Goal: Task Accomplishment & Management: Manage account settings

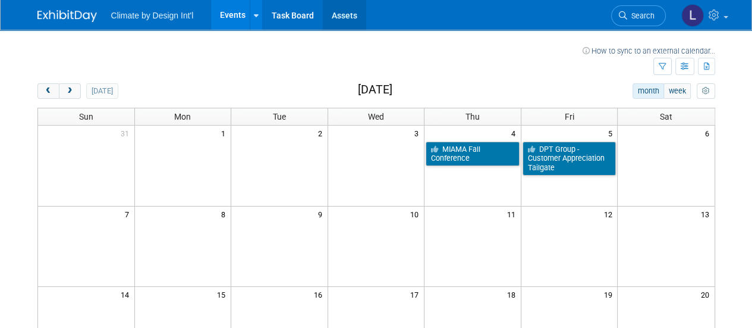
click at [346, 11] on link "Assets" at bounding box center [344, 15] width 43 height 30
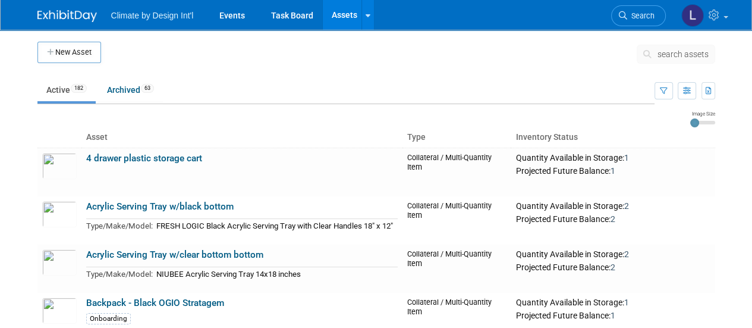
click at [668, 52] on span "search assets" at bounding box center [683, 54] width 51 height 10
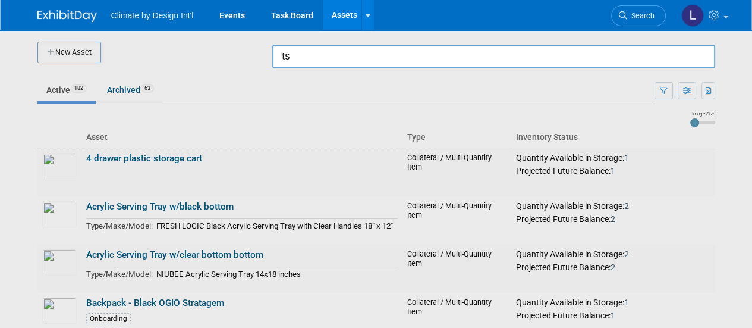
type input "t"
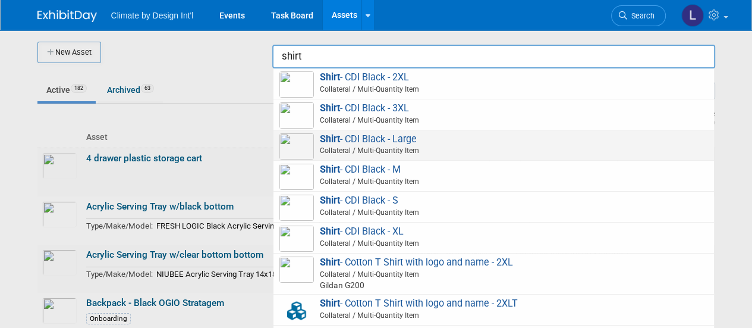
click at [423, 142] on span "Shirt - CDI Black - Large Collateral / Multi-Quantity Item" at bounding box center [494, 145] width 429 height 24
type input "Shirt - CDI Black - Large"
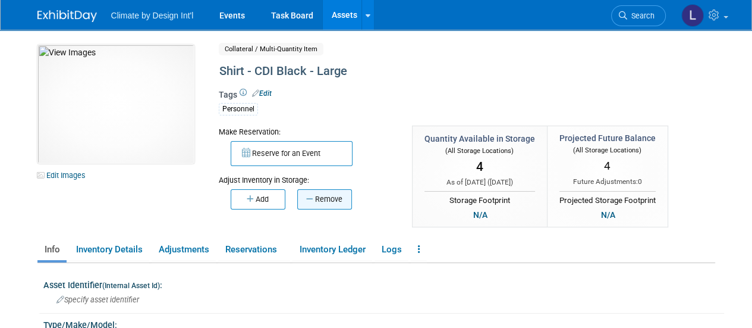
click at [325, 203] on button "Remove" at bounding box center [324, 199] width 55 height 20
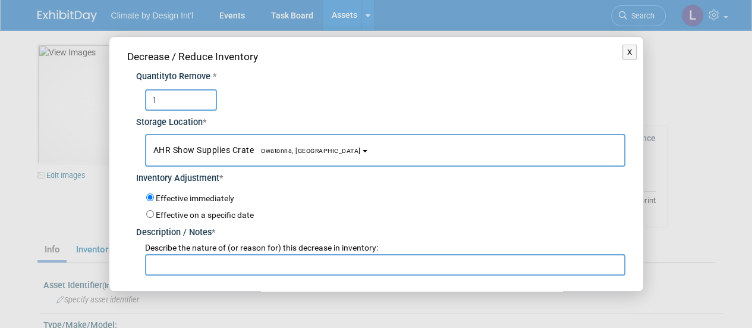
type input "1"
click at [393, 153] on button "AHR Show Supplies Crate Owatonna, MN" at bounding box center [385, 150] width 481 height 33
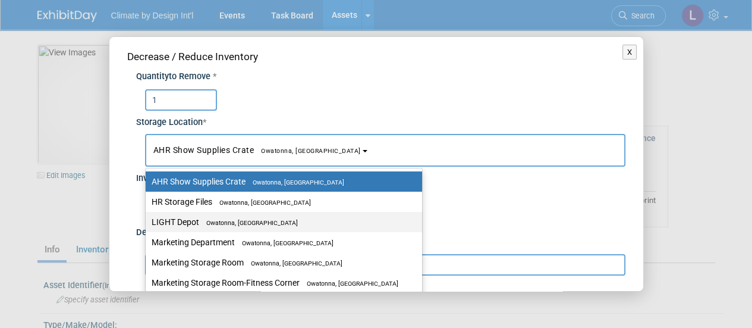
click at [288, 223] on label "LIGHT Depot Owatonna, MN" at bounding box center [281, 221] width 259 height 15
click at [147, 223] on input "LIGHT Depot Owatonna, MN" at bounding box center [144, 222] width 8 height 8
select select "11223605"
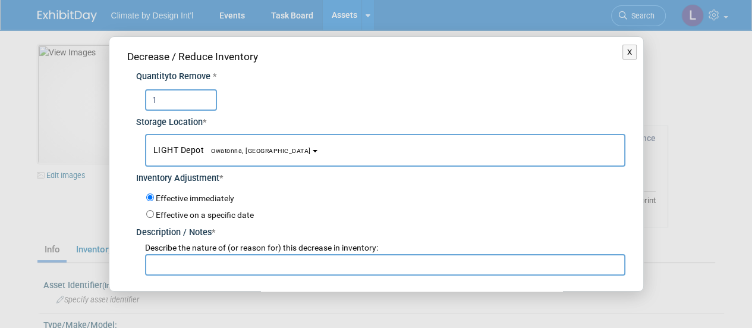
click at [175, 261] on input "text" at bounding box center [385, 264] width 481 height 21
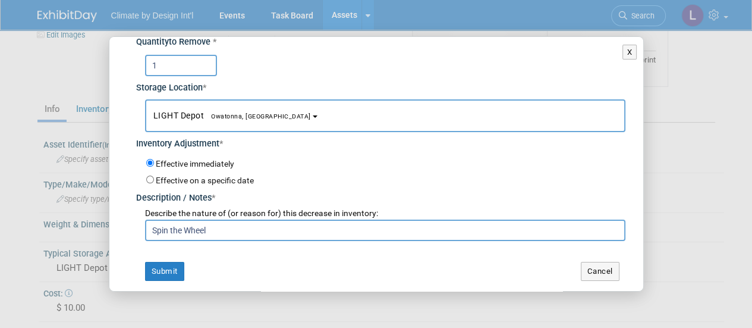
scroll to position [238, 0]
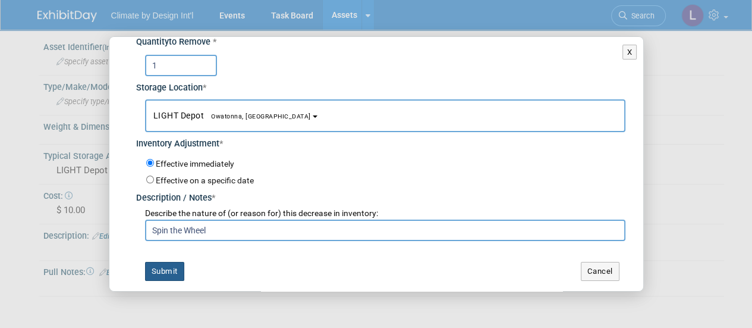
type input "Spin the Wheel"
click at [158, 275] on button "Submit" at bounding box center [164, 271] width 39 height 19
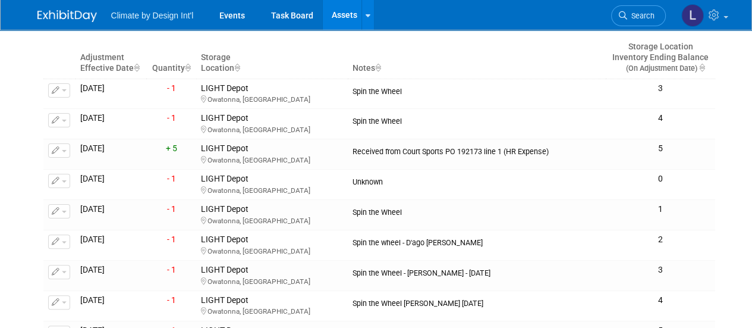
scroll to position [0, 0]
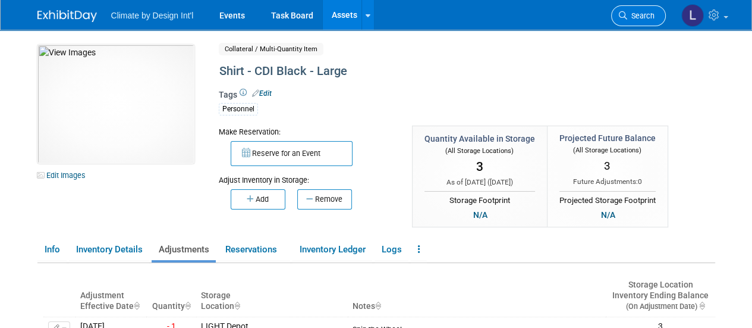
click at [626, 15] on icon at bounding box center [623, 15] width 8 height 8
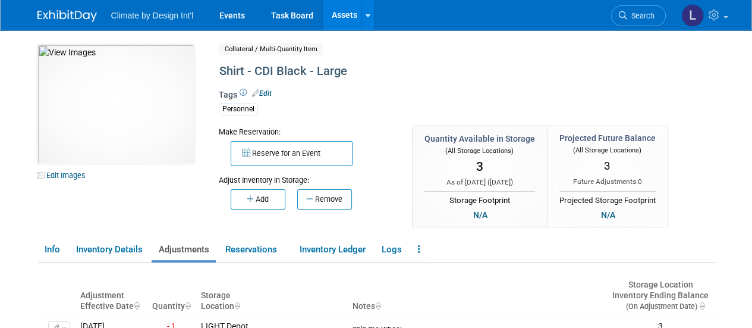
click at [343, 18] on link "Assets" at bounding box center [344, 15] width 43 height 30
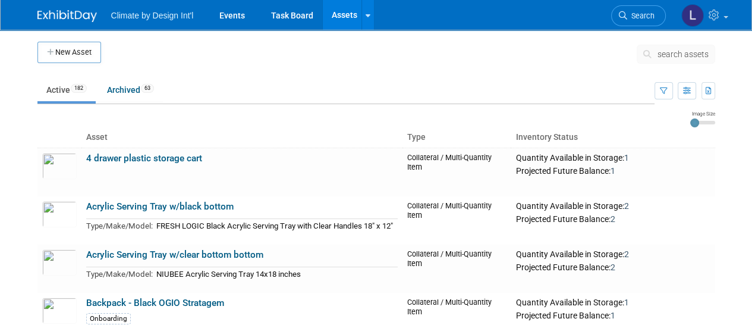
click at [672, 54] on span "search assets" at bounding box center [683, 54] width 51 height 10
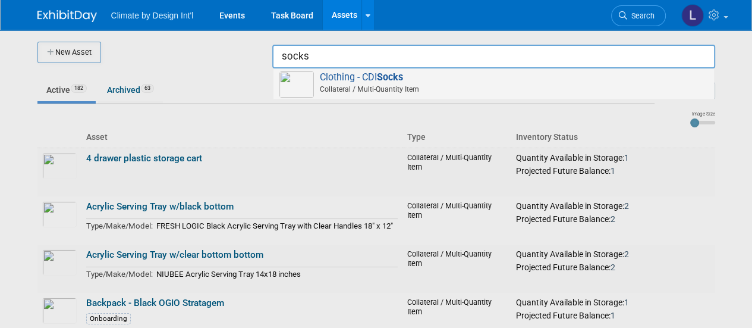
click at [344, 90] on span "Collateral / Multi-Quantity Item" at bounding box center [495, 89] width 425 height 11
type input "Clothing - CDI Socks"
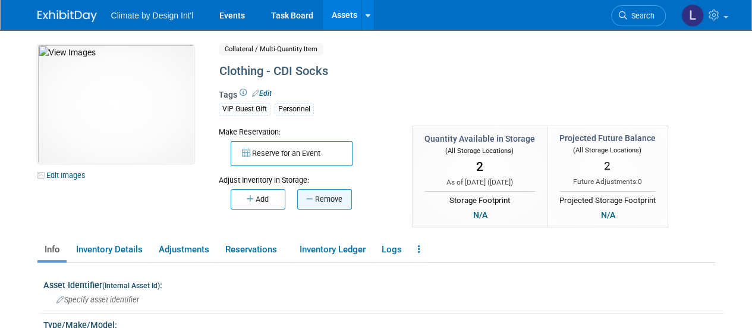
click at [342, 203] on button "Remove" at bounding box center [324, 199] width 55 height 20
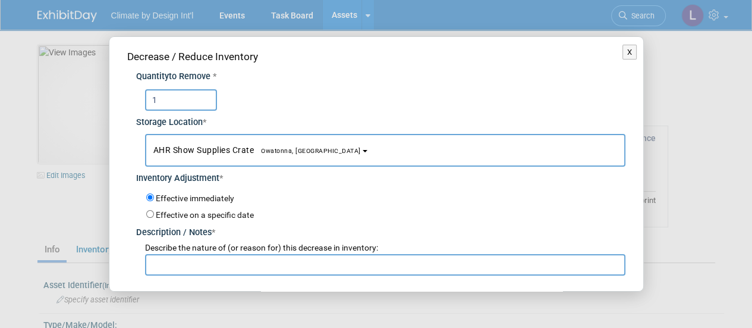
type input "1"
click at [361, 155] on button "AHR Show Supplies Crate Owatonna, [GEOGRAPHIC_DATA]" at bounding box center [385, 150] width 481 height 33
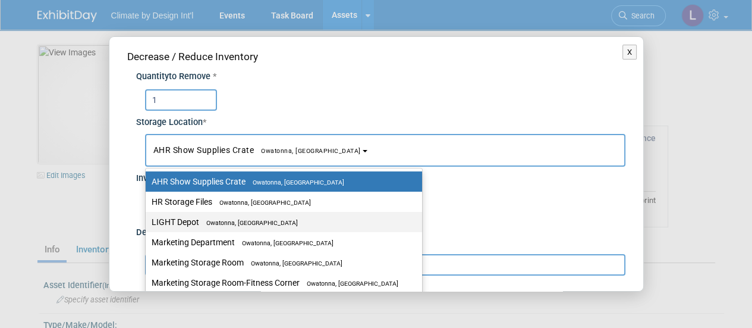
click at [300, 227] on label "LIGHT Depot Owatonna, [GEOGRAPHIC_DATA]" at bounding box center [281, 221] width 259 height 15
click at [147, 226] on input "LIGHT Depot Owatonna, [GEOGRAPHIC_DATA]" at bounding box center [144, 222] width 8 height 8
select select "11223605"
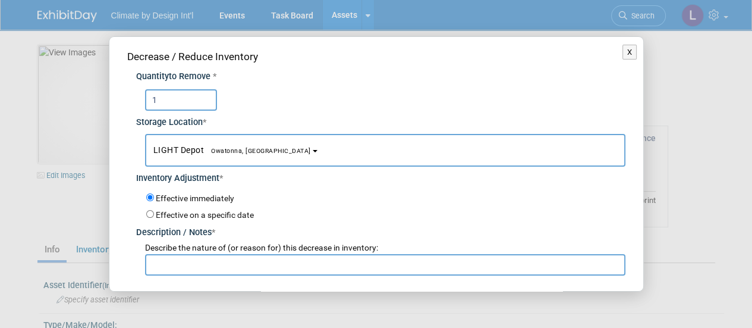
click at [183, 266] on input "text" at bounding box center [385, 264] width 481 height 21
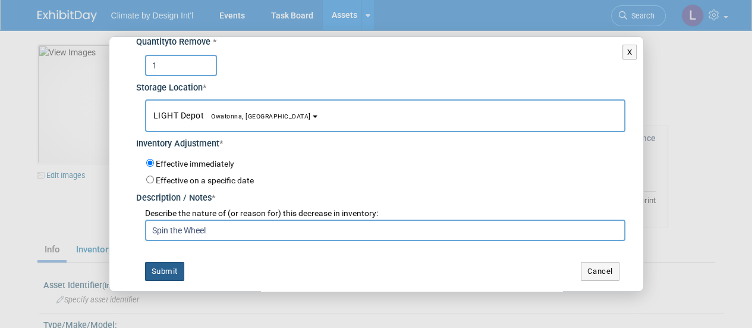
type input "Spin the Wheel"
click at [161, 266] on button "Submit" at bounding box center [164, 271] width 39 height 19
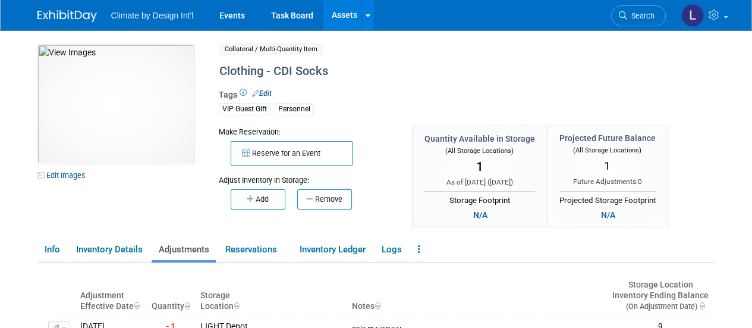
click at [343, 21] on link "Assets" at bounding box center [344, 15] width 43 height 30
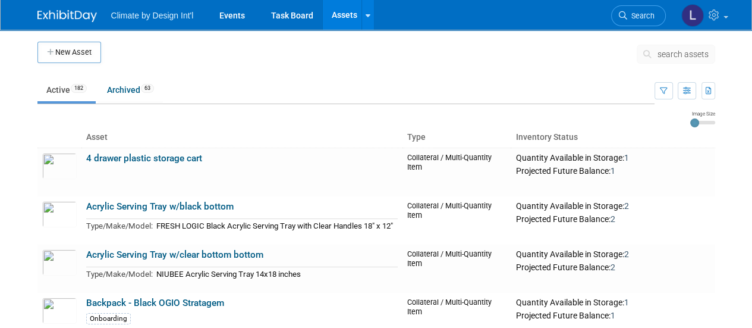
click at [658, 52] on span "search assets" at bounding box center [683, 54] width 51 height 10
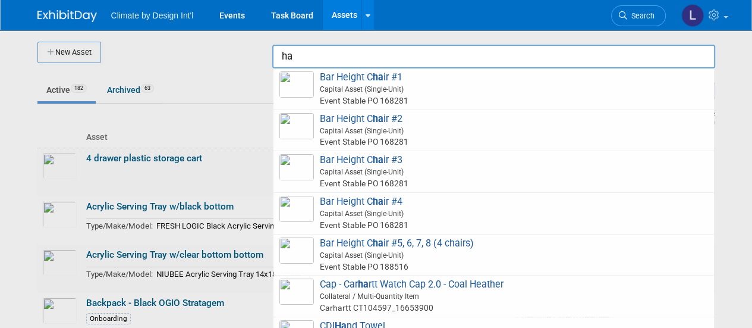
type input "h"
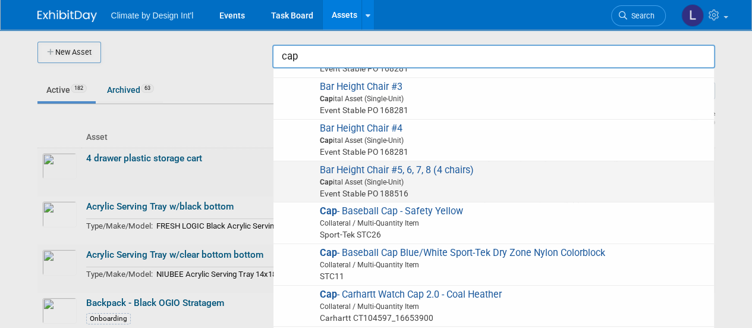
scroll to position [178, 0]
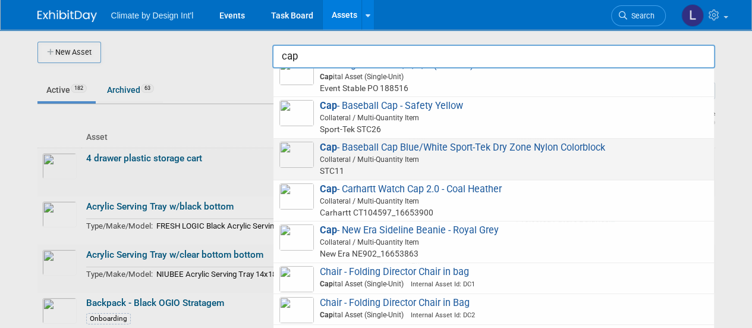
click at [370, 154] on span "Collateral / Multi-Quantity Item" at bounding box center [495, 159] width 425 height 11
type input "Cap - Baseball Cap Blue/White Sport-Tek Dry Zone Nylon Colorblock"
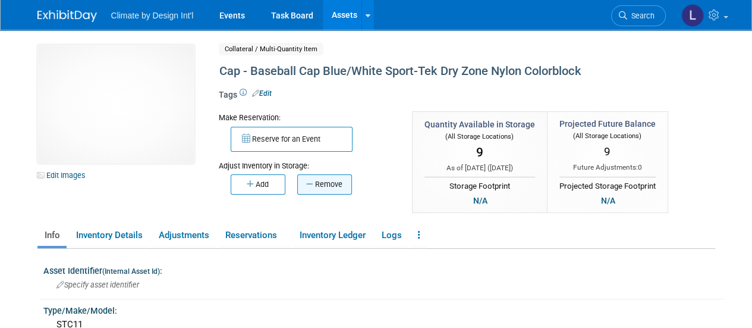
click at [331, 188] on button "Remove" at bounding box center [324, 184] width 55 height 20
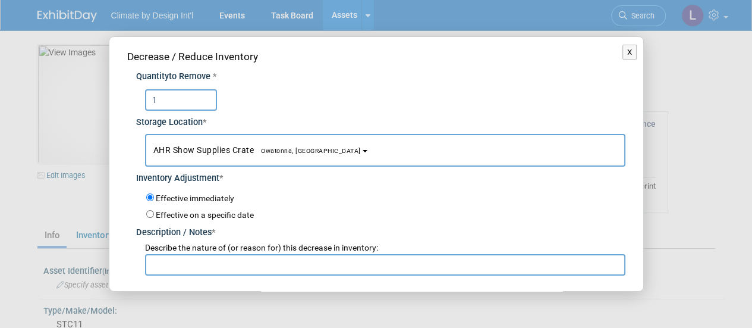
type input "1"
click at [316, 156] on button "AHR Show Supplies Crate Owatonna, [GEOGRAPHIC_DATA]" at bounding box center [385, 150] width 481 height 33
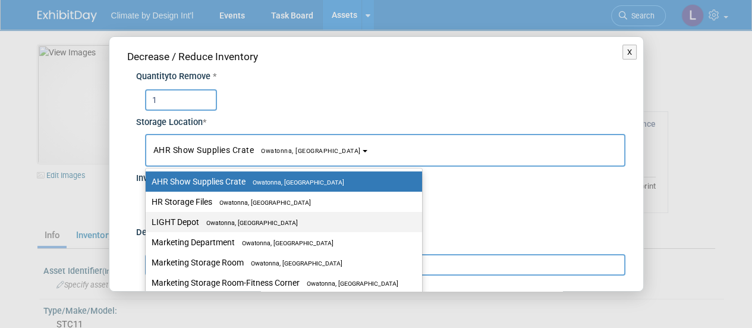
click at [268, 219] on label "LIGHT Depot Owatonna, [GEOGRAPHIC_DATA]" at bounding box center [281, 221] width 259 height 15
click at [147, 219] on input "LIGHT Depot Owatonna, [GEOGRAPHIC_DATA]" at bounding box center [144, 222] width 8 height 8
select select "11223605"
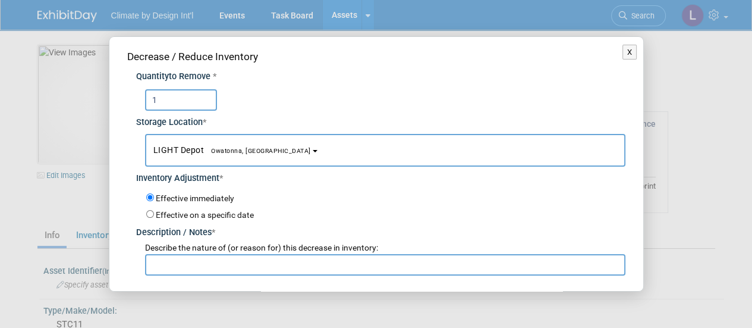
click at [176, 263] on input "text" at bounding box center [385, 264] width 481 height 21
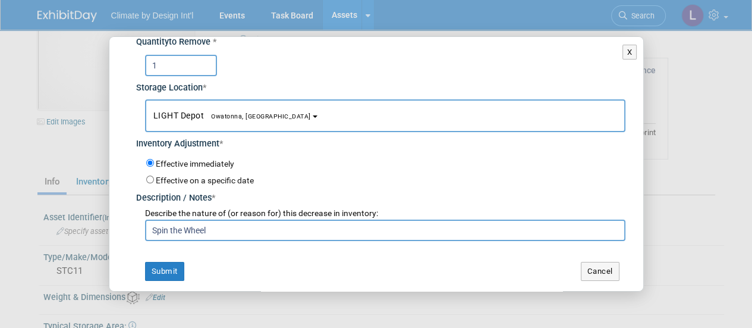
scroll to position [119, 0]
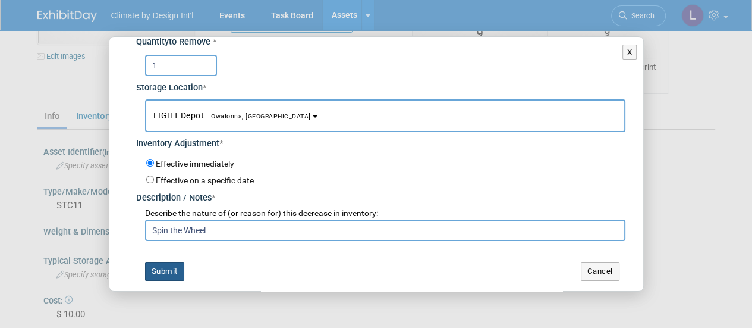
type input "Spin the Wheel"
click at [162, 263] on button "Submit" at bounding box center [164, 271] width 39 height 19
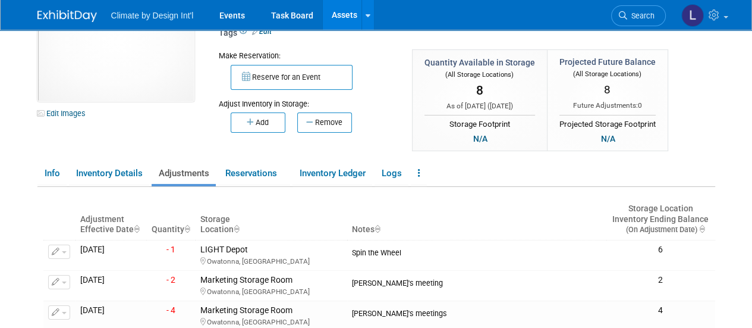
scroll to position [0, 0]
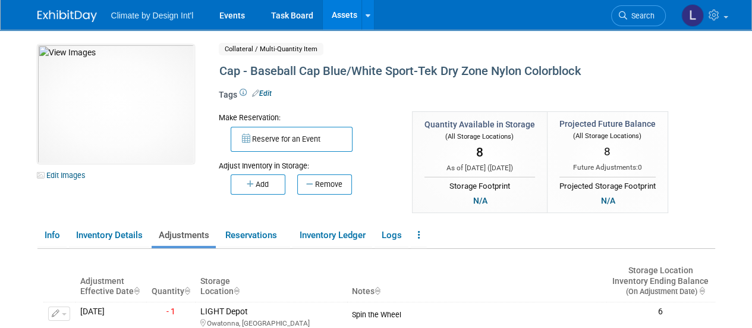
click at [351, 20] on link "Assets" at bounding box center [344, 15] width 43 height 30
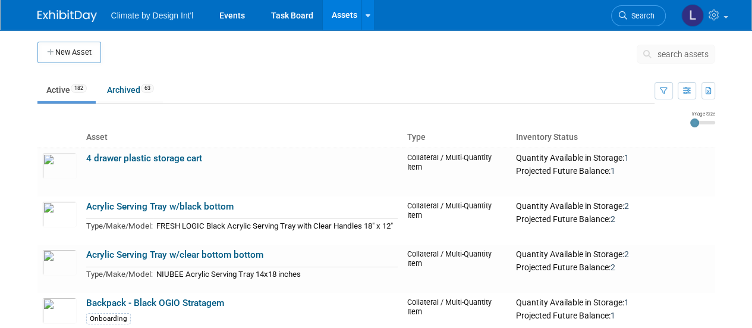
click at [663, 55] on span "search assets" at bounding box center [683, 54] width 51 height 10
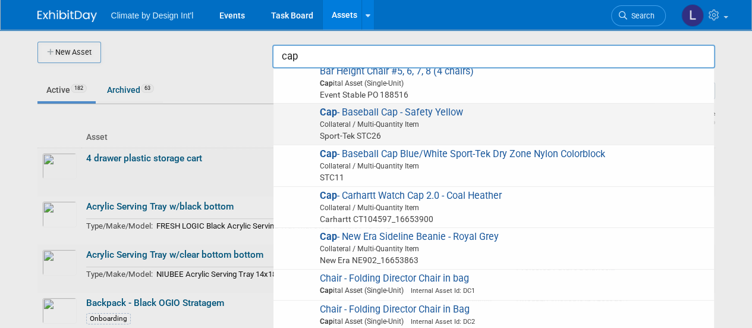
scroll to position [178, 0]
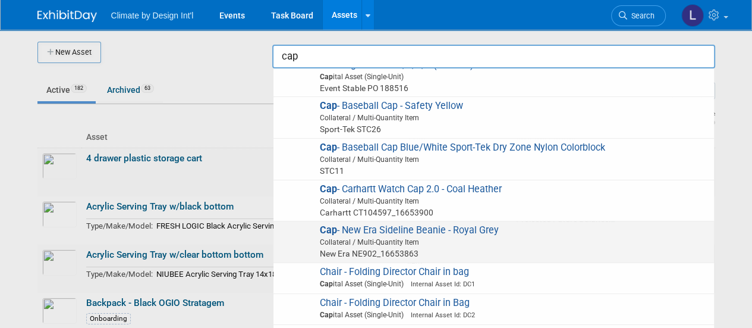
click at [385, 240] on span "Collateral / Multi-Quantity Item" at bounding box center [495, 242] width 425 height 11
type input "Cap - New Era Sideline Beanie - Royal Grey"
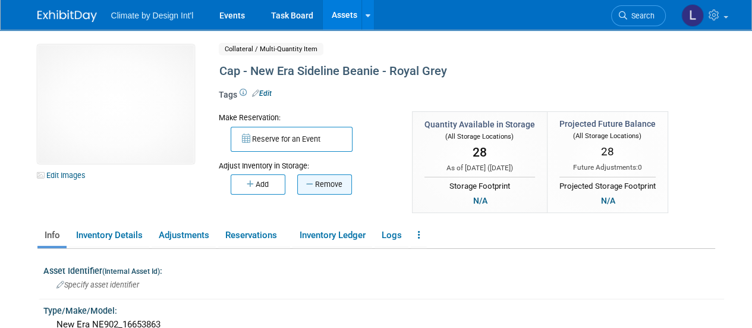
click at [322, 185] on button "Remove" at bounding box center [324, 184] width 55 height 20
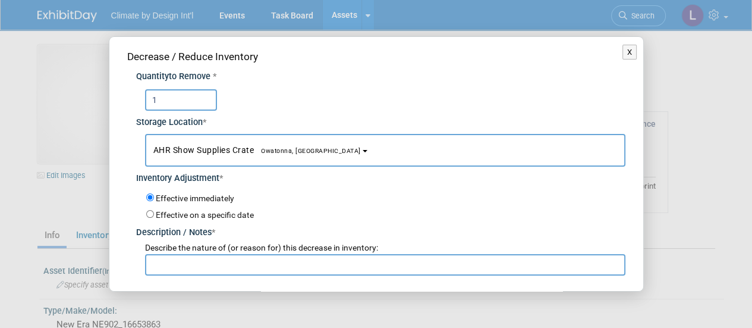
type input "1"
click at [333, 157] on button "AHR Show Supplies Crate Owatonna, [GEOGRAPHIC_DATA]" at bounding box center [385, 150] width 481 height 33
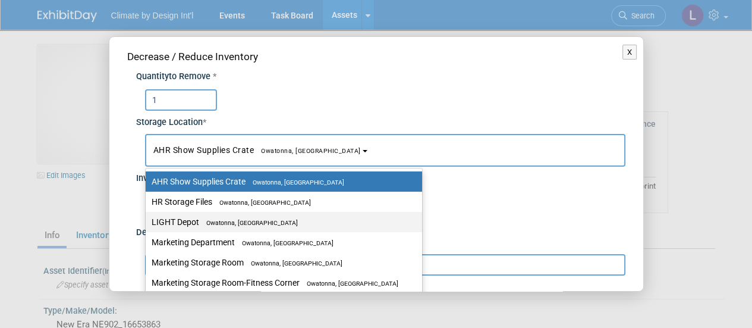
click at [250, 224] on label "LIGHT Depot Owatonna, [GEOGRAPHIC_DATA]" at bounding box center [281, 221] width 259 height 15
click at [147, 224] on input "LIGHT Depot Owatonna, [GEOGRAPHIC_DATA]" at bounding box center [144, 222] width 8 height 8
select select "11223605"
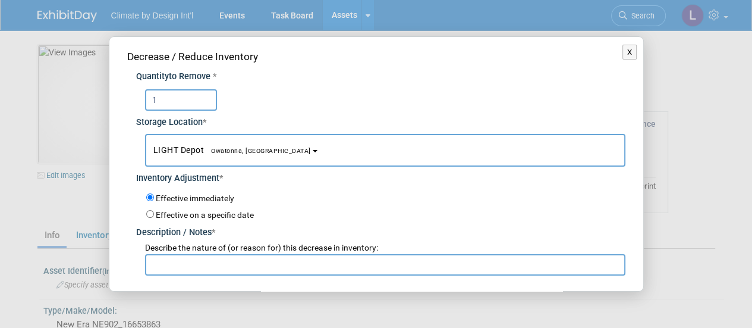
click at [188, 263] on input "text" at bounding box center [385, 264] width 481 height 21
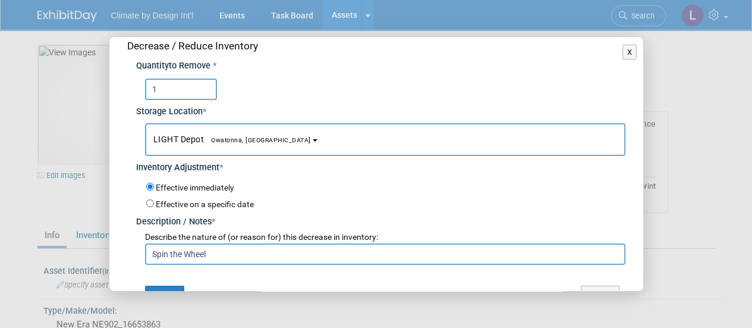
scroll to position [34, 0]
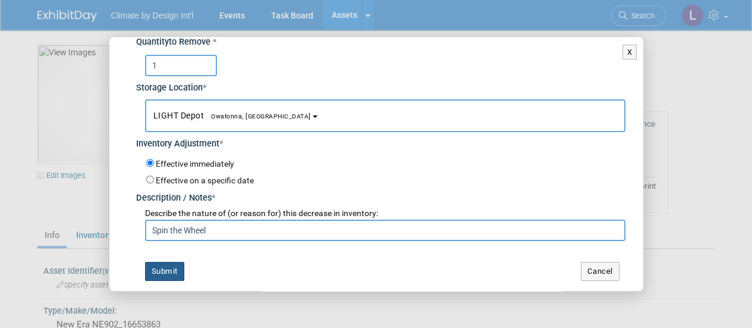
type input "Spin the Wheel"
click at [167, 271] on button "Submit" at bounding box center [164, 271] width 39 height 19
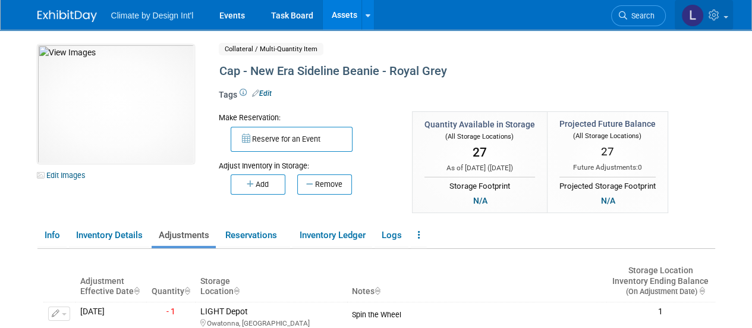
click at [723, 18] on link at bounding box center [704, 15] width 58 height 30
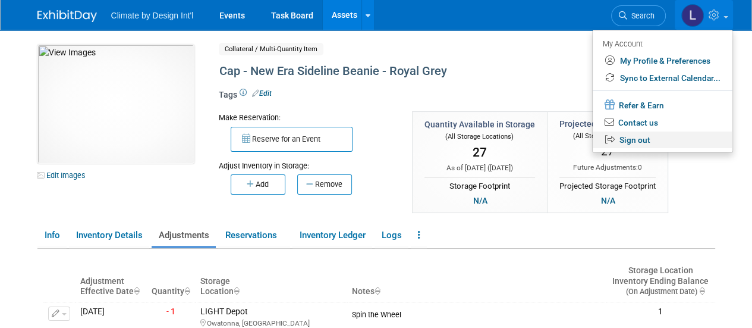
click at [626, 142] on link "Sign out" at bounding box center [663, 139] width 140 height 17
